Goal: Task Accomplishment & Management: Use online tool/utility

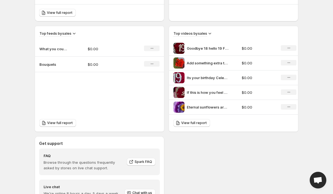
scroll to position [156, 0]
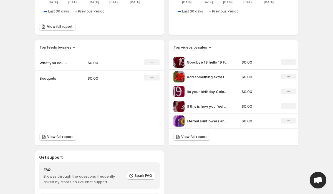
click at [72, 80] on td "Bouquets" at bounding box center [59, 78] width 48 height 16
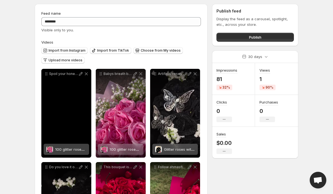
scroll to position [9, 0]
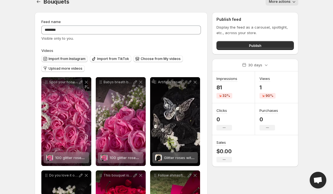
click at [77, 60] on span "Import from Instagram" at bounding box center [67, 59] width 37 height 4
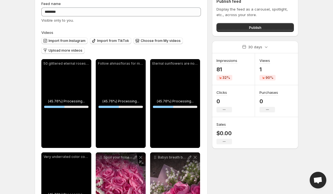
scroll to position [31, 0]
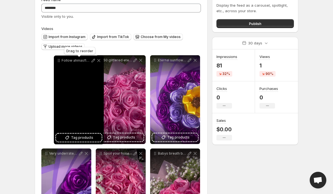
drag, startPoint x: 101, startPoint y: 62, endPoint x: 56, endPoint y: 62, distance: 44.4
click at [56, 62] on icon at bounding box center [59, 61] width 6 height 6
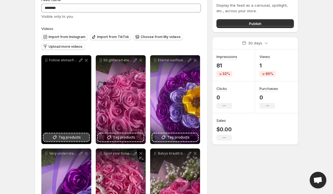
click at [64, 139] on span "Tag products" at bounding box center [70, 138] width 22 height 6
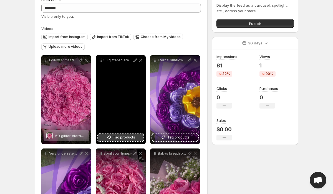
click at [121, 138] on span "Tag products" at bounding box center [124, 138] width 22 height 6
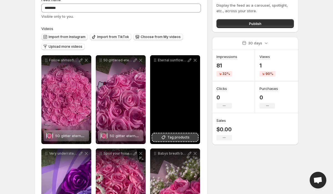
click at [163, 136] on icon at bounding box center [164, 138] width 6 height 6
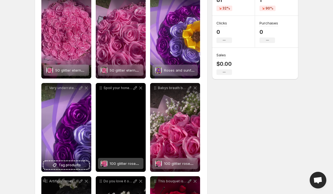
scroll to position [124, 0]
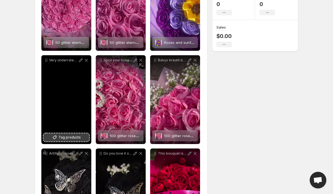
click at [71, 139] on span "Tag products" at bounding box center [70, 138] width 22 height 6
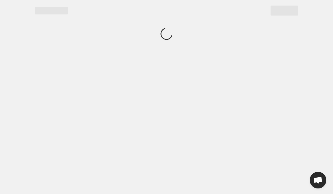
scroll to position [0, 0]
